Goal: Find specific page/section: Find specific page/section

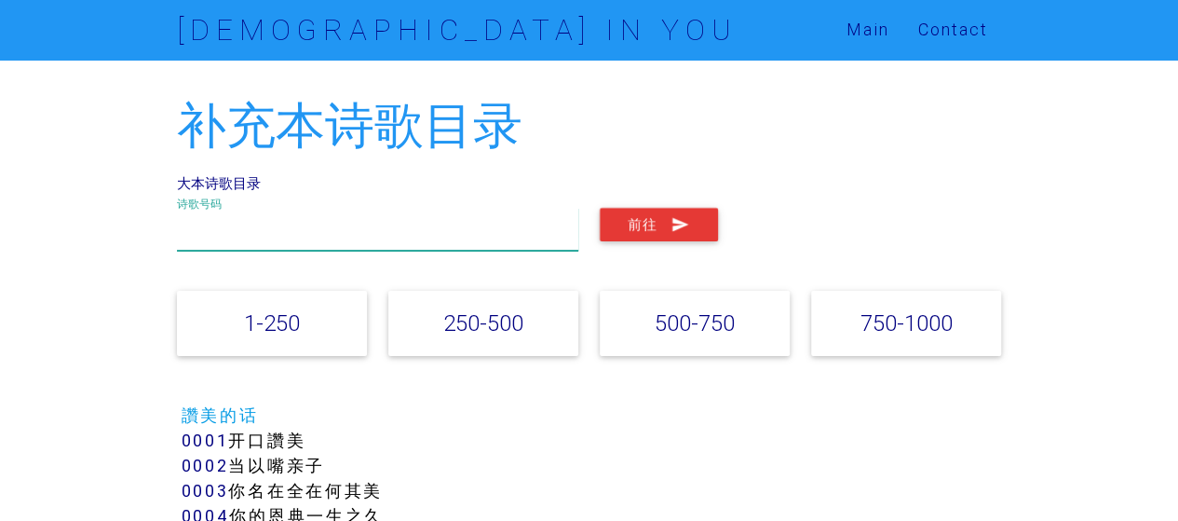
click at [448, 245] on input "text" at bounding box center [378, 229] width 402 height 43
click at [341, 232] on input "text" at bounding box center [378, 229] width 402 height 43
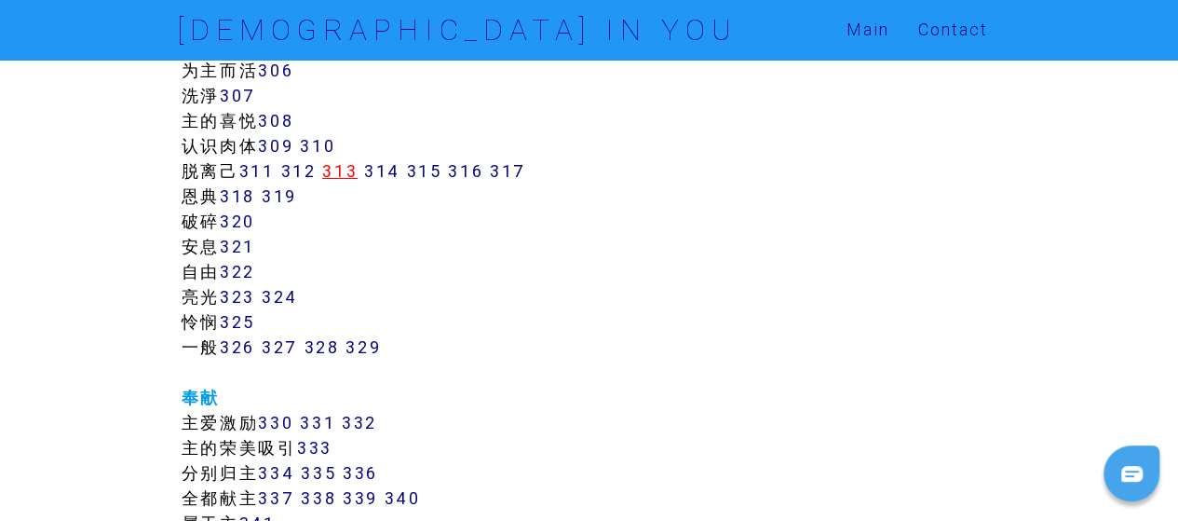
scroll to position [2706, 0]
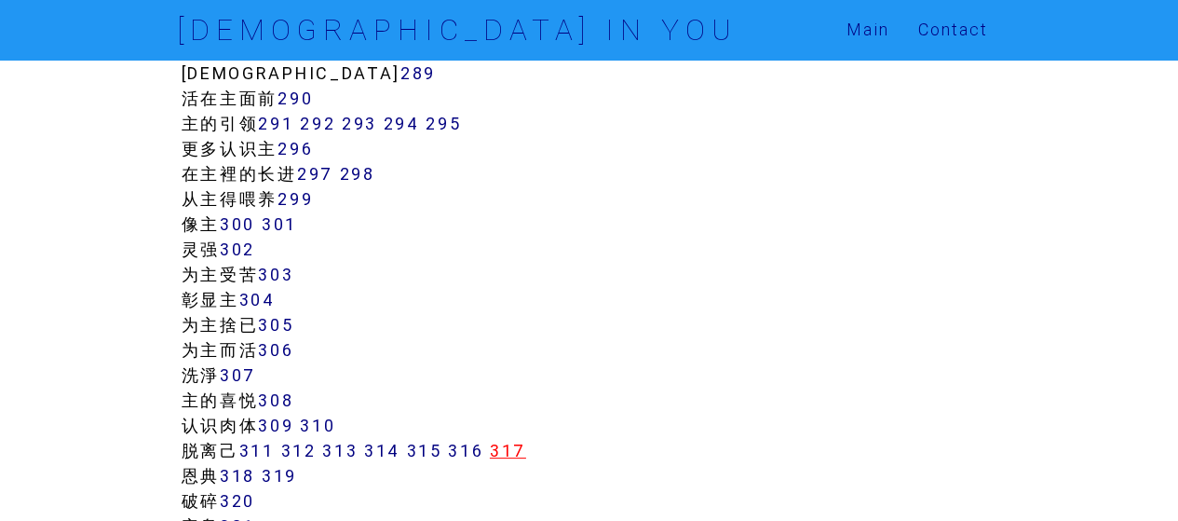
click at [510, 457] on link "317" at bounding box center [508, 450] width 36 height 21
click at [460, 444] on link "316" at bounding box center [465, 450] width 35 height 21
click at [386, 448] on link "314" at bounding box center [382, 450] width 36 height 21
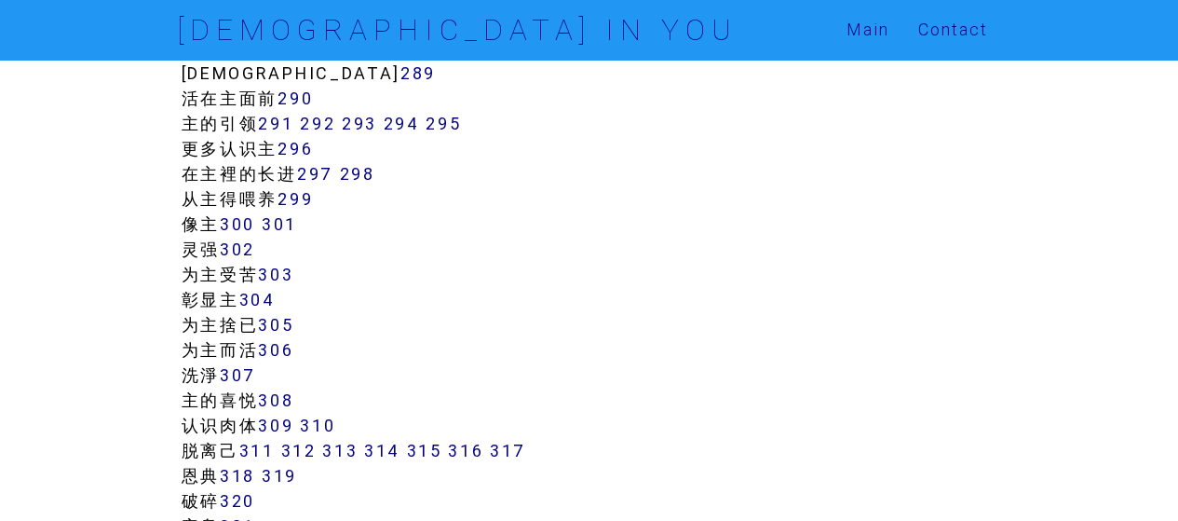
click at [256, 372] on link "307" at bounding box center [238, 374] width 36 height 21
